Goal: Navigation & Orientation: Find specific page/section

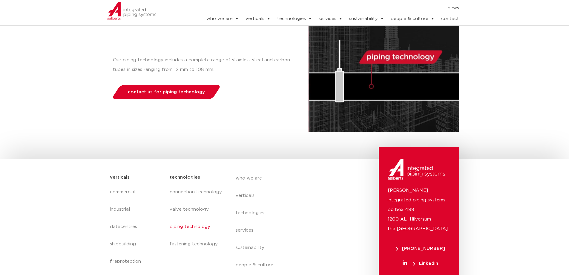
scroll to position [90, 0]
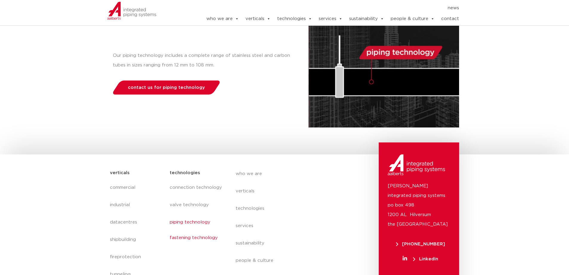
click at [180, 237] on link "fastening technology" at bounding box center [197, 238] width 54 height 14
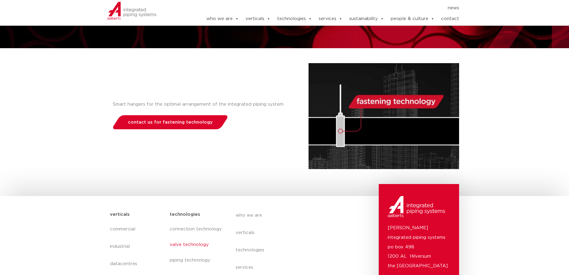
scroll to position [119, 0]
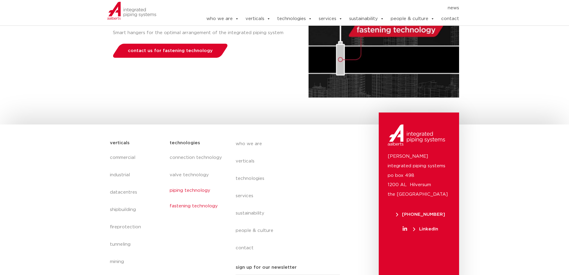
click at [203, 189] on link "piping technology" at bounding box center [197, 190] width 54 height 14
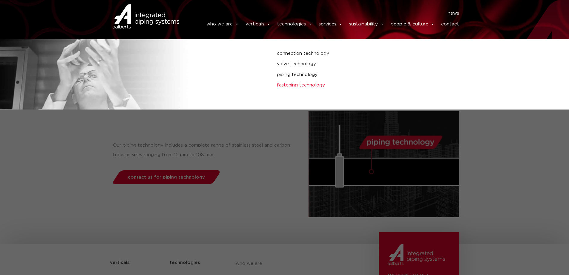
click at [290, 83] on link "fastening technology" at bounding box center [384, 85] width 214 height 8
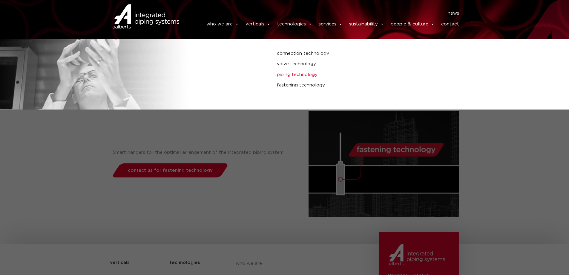
click at [291, 75] on link "piping technology" at bounding box center [384, 75] width 214 height 8
